Goal: Task Accomplishment & Management: Use online tool/utility

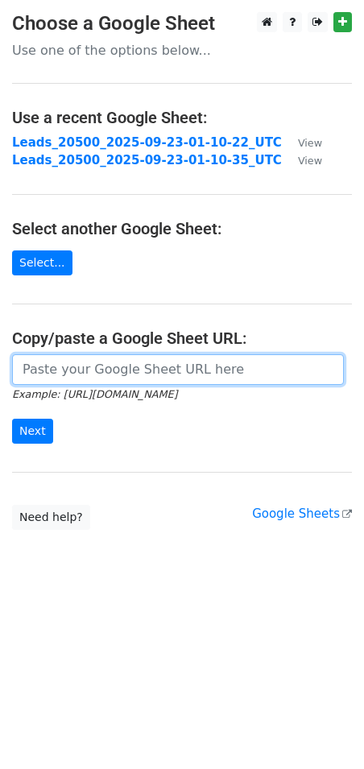
click at [99, 369] on input "url" at bounding box center [178, 369] width 332 height 31
click at [83, 366] on input "url" at bounding box center [178, 369] width 332 height 31
paste input "[URL][DOMAIN_NAME]"
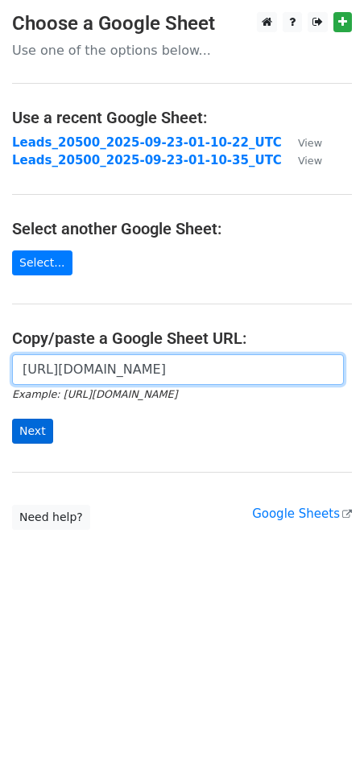
type input "https://docs.google.com/spreadsheets/d/1ye6zcF82F1x81rixKemiOFQd404s94jv/edit?u…"
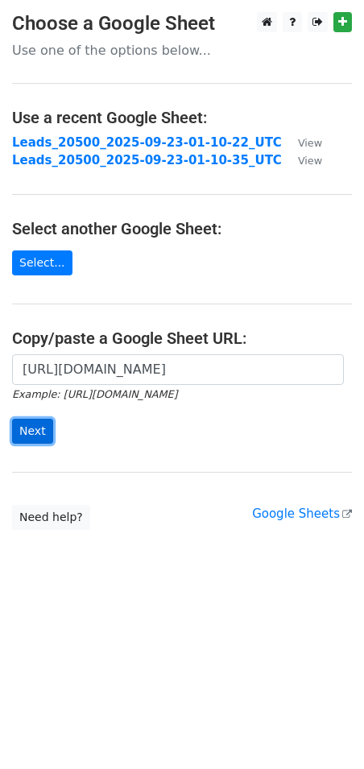
click at [36, 436] on input "Next" at bounding box center [32, 431] width 41 height 25
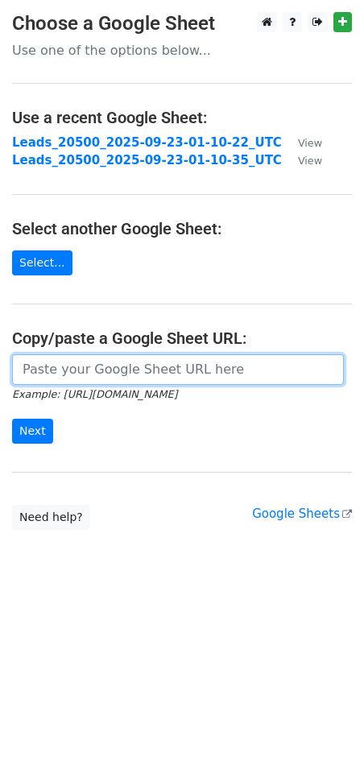
click at [104, 371] on input "url" at bounding box center [178, 369] width 332 height 31
click at [188, 375] on input "url" at bounding box center [178, 369] width 332 height 31
paste input "https://docs.google.com/spreadsheets/d/1WYsO8BXNqK5iOrSCyqjgnv4eP-fawU0hVNBeOFY…"
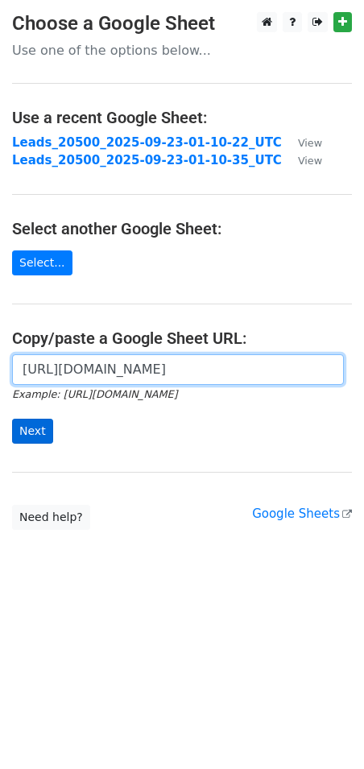
type input "https://docs.google.com/spreadsheets/d/1WYsO8BXNqK5iOrSCyqjgnv4eP-fawU0hVNBeOFY…"
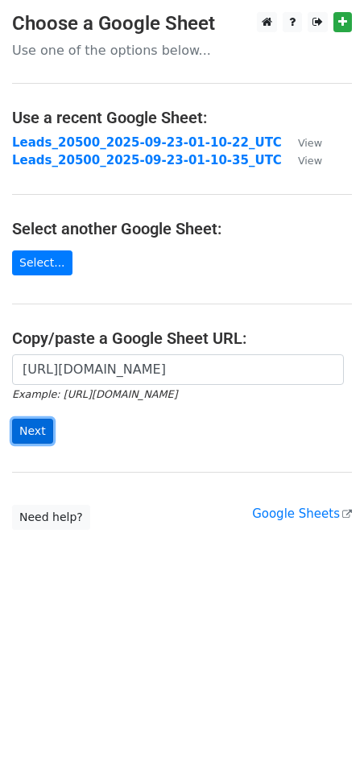
click at [27, 436] on input "Next" at bounding box center [32, 431] width 41 height 25
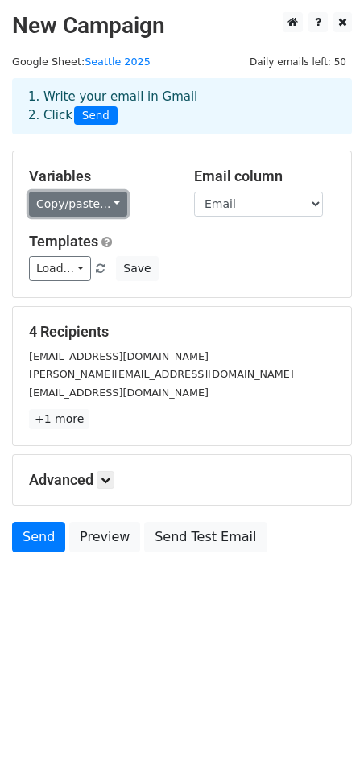
click at [81, 200] on link "Copy/paste..." at bounding box center [78, 204] width 98 height 25
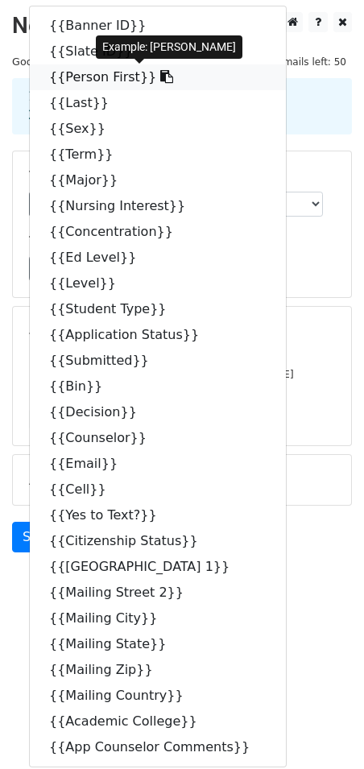
click at [88, 73] on link "{{Person First}}" at bounding box center [158, 77] width 256 height 26
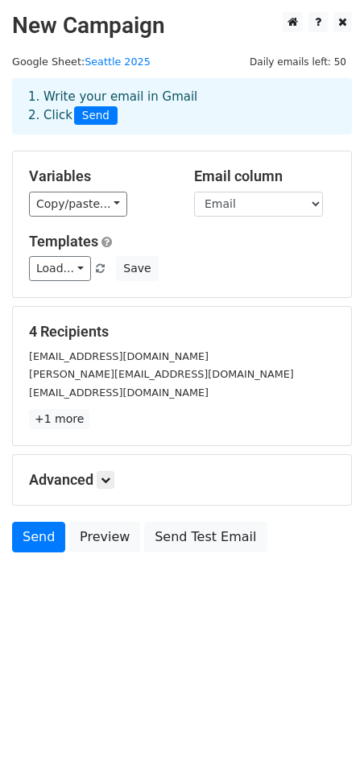
click at [140, 139] on div "1. Write your email in Gmail 2. Click Send" at bounding box center [182, 118] width 364 height 64
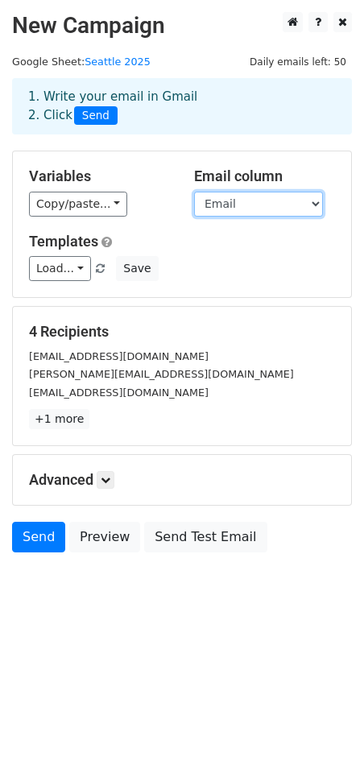
click at [226, 204] on select "Banner ID Slate ID Person First Last Sex Term Major Nursing Interest Concentrat…" at bounding box center [258, 204] width 129 height 25
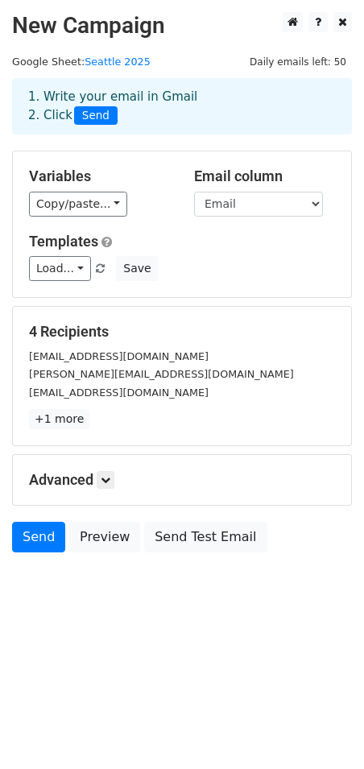
click at [154, 174] on h5 "Variables" at bounding box center [99, 177] width 141 height 18
click at [43, 264] on link "Load..." at bounding box center [60, 268] width 62 height 25
click at [180, 260] on div "Load... Fair Follow Up Save" at bounding box center [182, 268] width 330 height 25
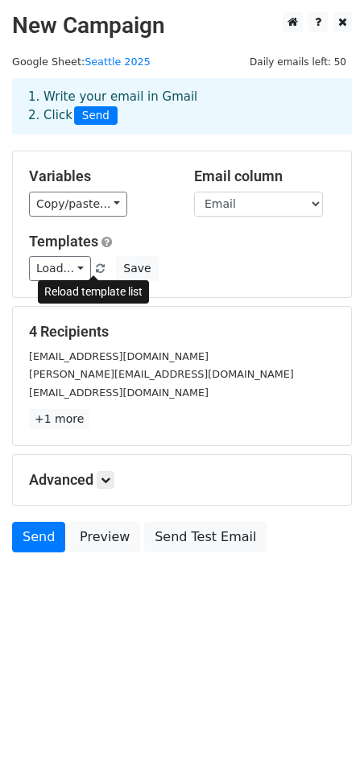
click at [96, 269] on span at bounding box center [100, 269] width 9 height 10
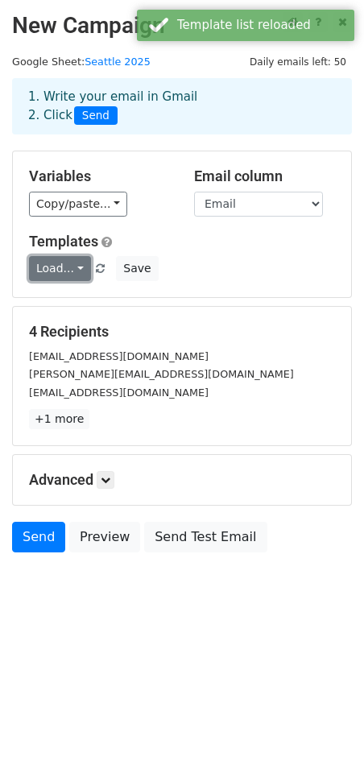
click at [52, 270] on link "Load..." at bounding box center [60, 268] width 62 height 25
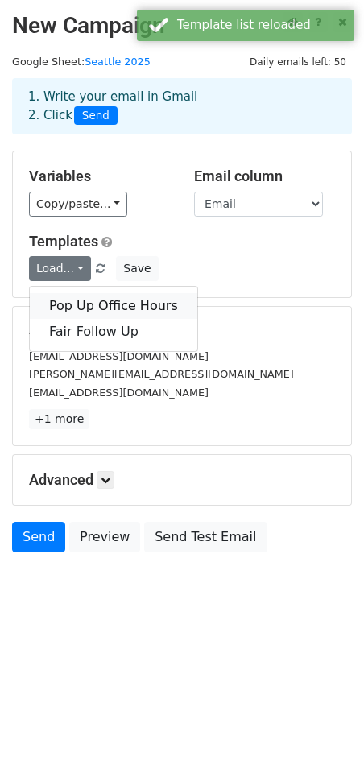
click at [86, 303] on link "Pop Up Office Hours" at bounding box center [114, 306] width 168 height 26
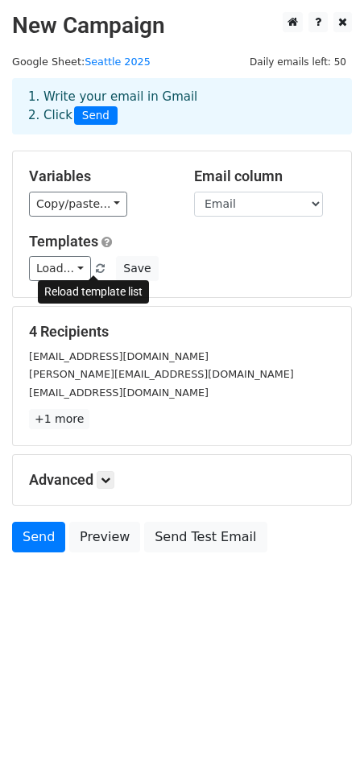
click at [96, 269] on span at bounding box center [100, 269] width 9 height 10
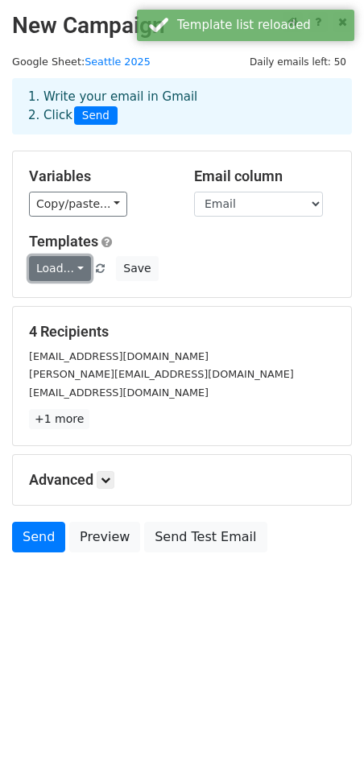
click at [49, 267] on link "Load..." at bounding box center [60, 268] width 62 height 25
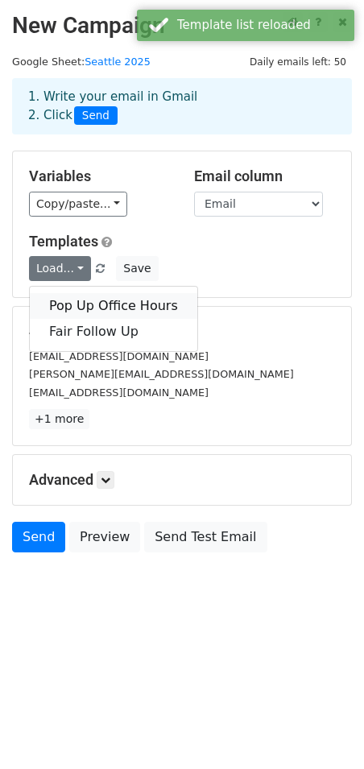
click at [91, 299] on link "Pop Up Office Hours" at bounding box center [114, 306] width 168 height 26
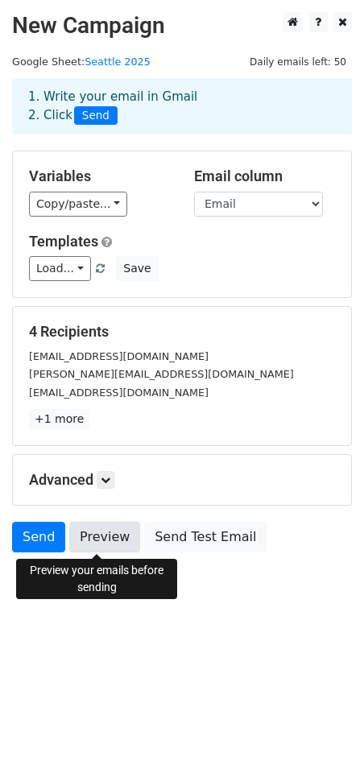
click at [97, 542] on link "Preview" at bounding box center [104, 537] width 71 height 31
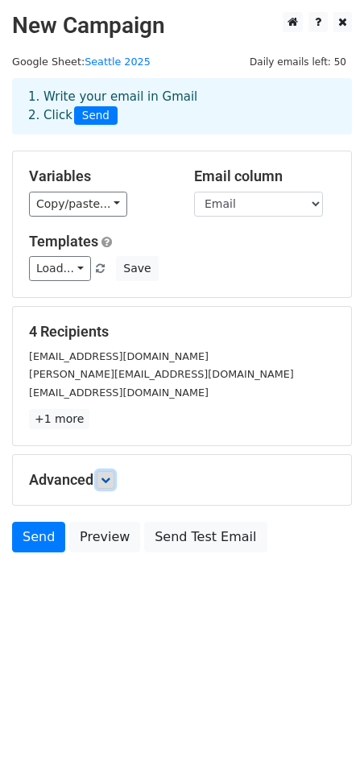
click at [110, 479] on icon at bounding box center [106, 480] width 10 height 10
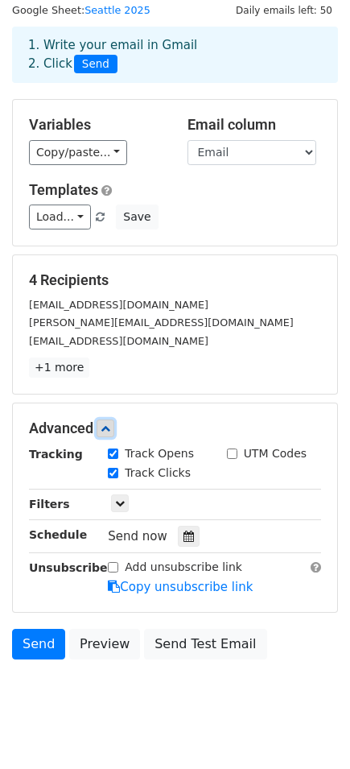
scroll to position [81, 0]
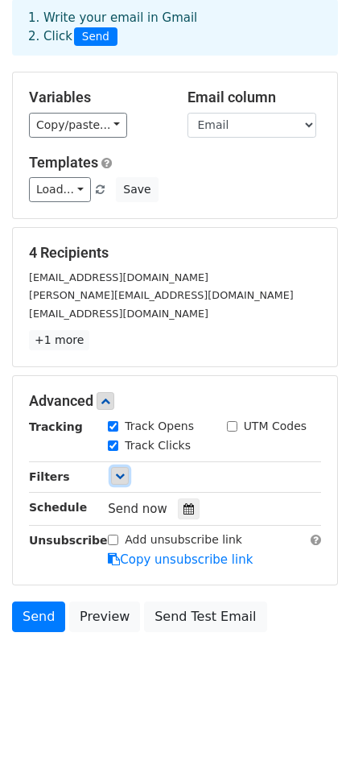
click at [122, 474] on icon at bounding box center [120, 476] width 10 height 10
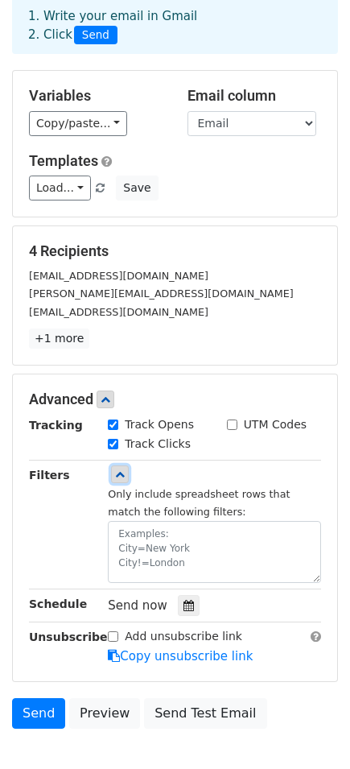
click at [122, 474] on icon at bounding box center [120, 475] width 10 height 10
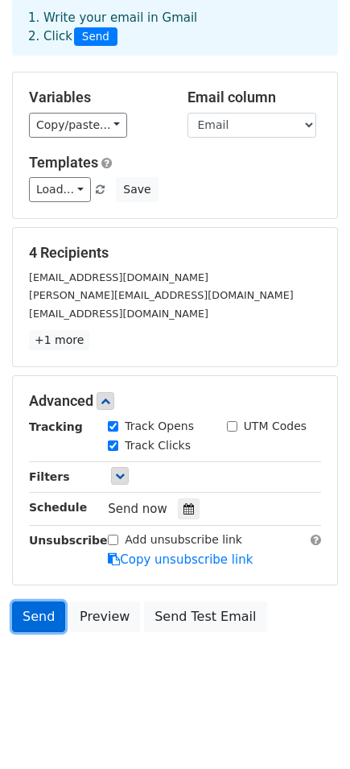
click at [36, 619] on link "Send" at bounding box center [38, 617] width 53 height 31
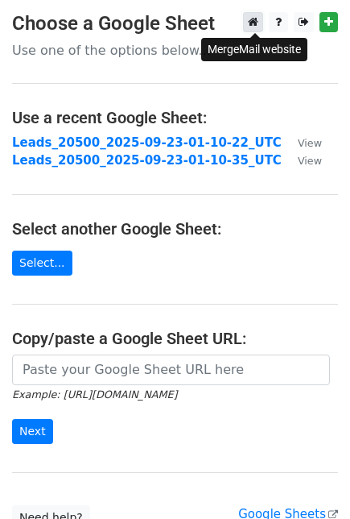
click at [253, 25] on icon at bounding box center [253, 21] width 10 height 11
